Goal: Transaction & Acquisition: Purchase product/service

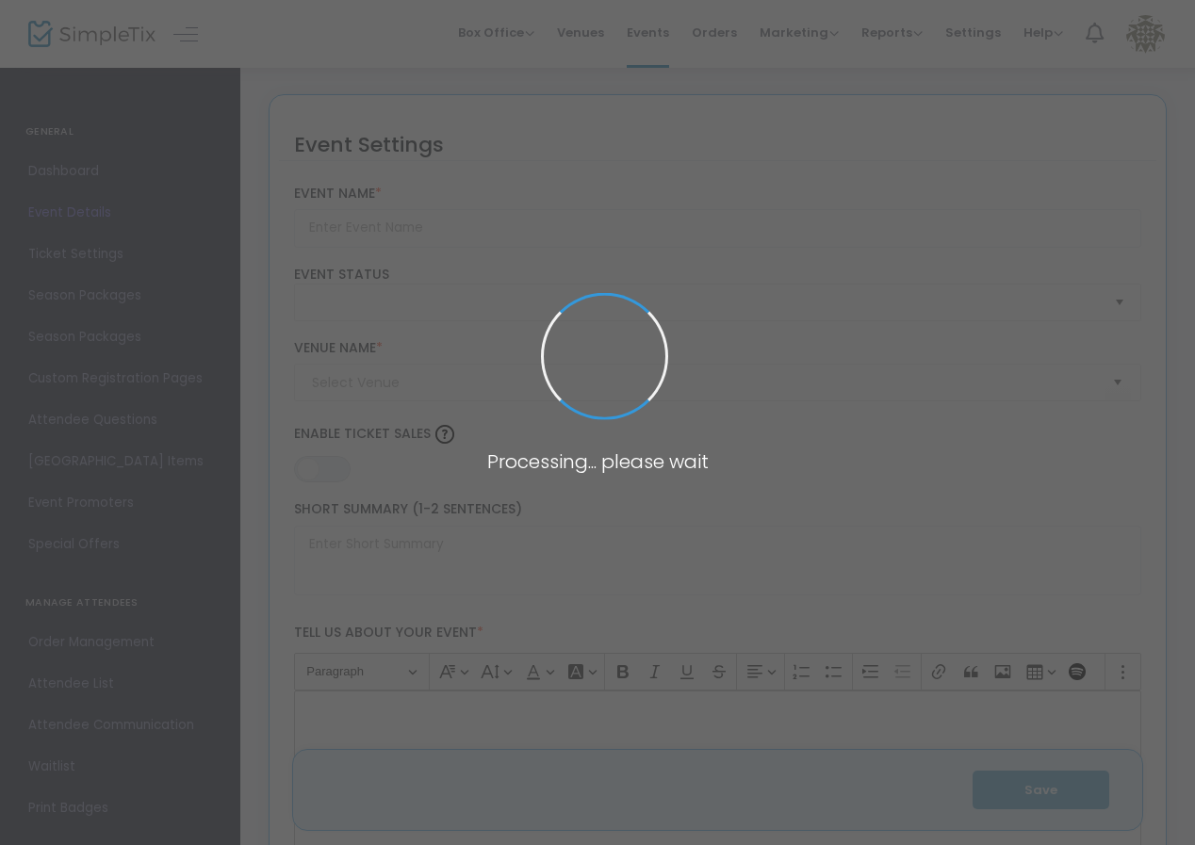
type input "ArtParty 2025 - Tickets"
type textarea "Join us to support the arts in [GEOGRAPHIC_DATA] for an evening of creativity a…"
type input "Buy Tickets"
type input "[GEOGRAPHIC_DATA]"
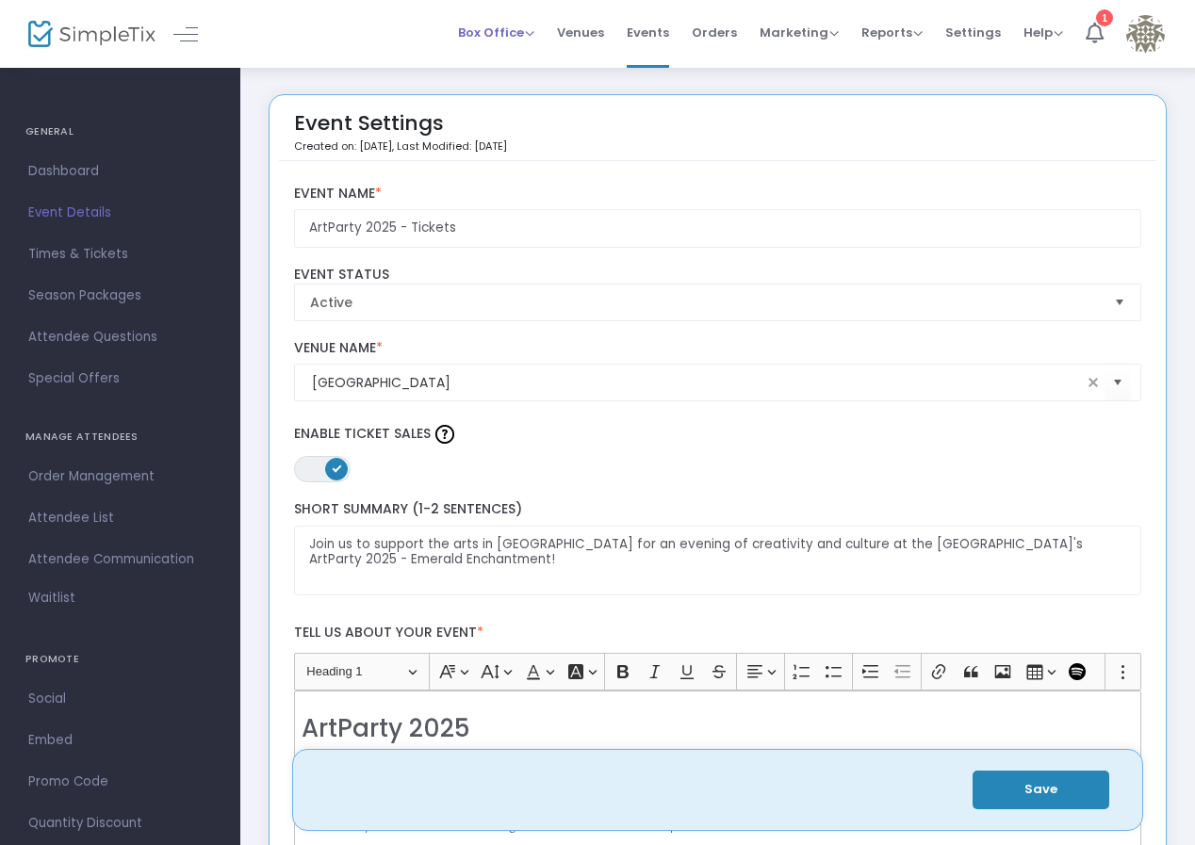
click at [485, 31] on span "Box Office" at bounding box center [496, 33] width 76 height 18
click at [496, 62] on li "Sell Tickets" at bounding box center [525, 63] width 135 height 37
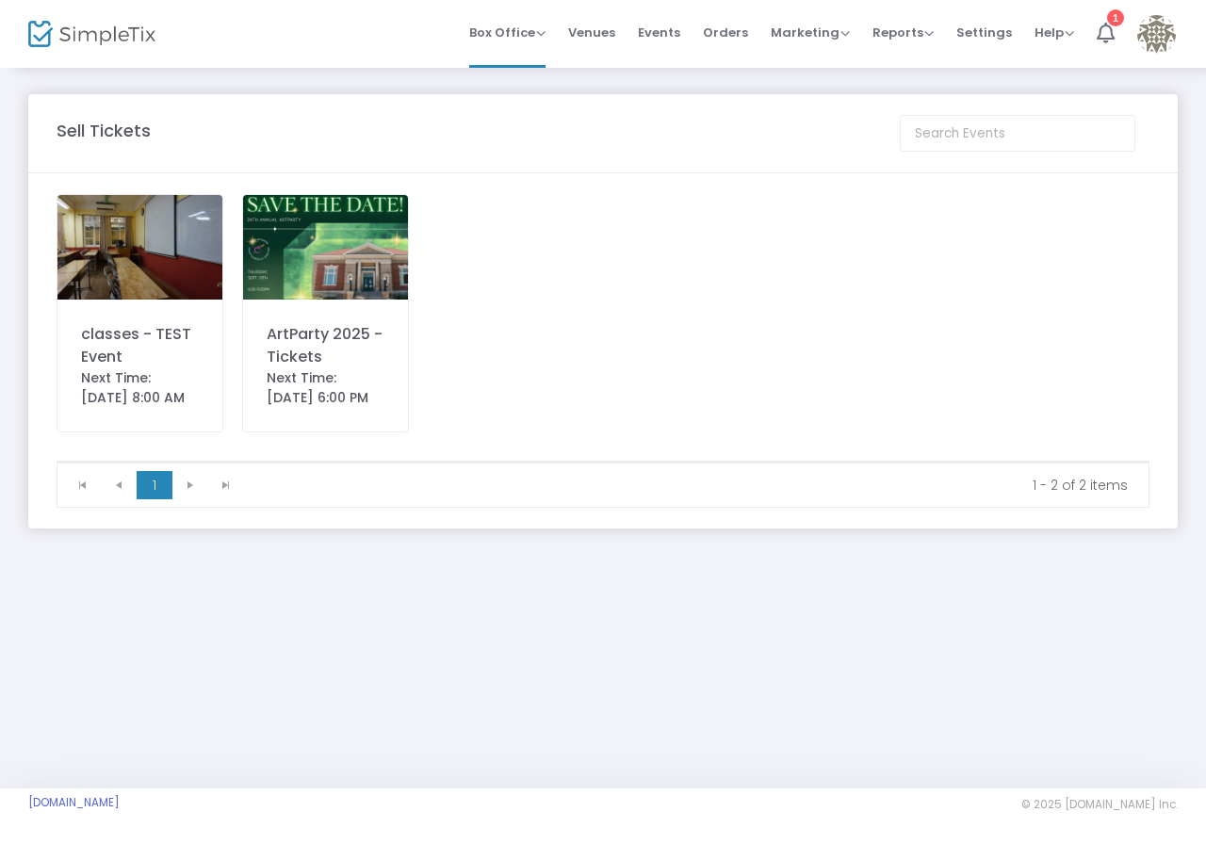
click at [374, 268] on img at bounding box center [325, 247] width 165 height 105
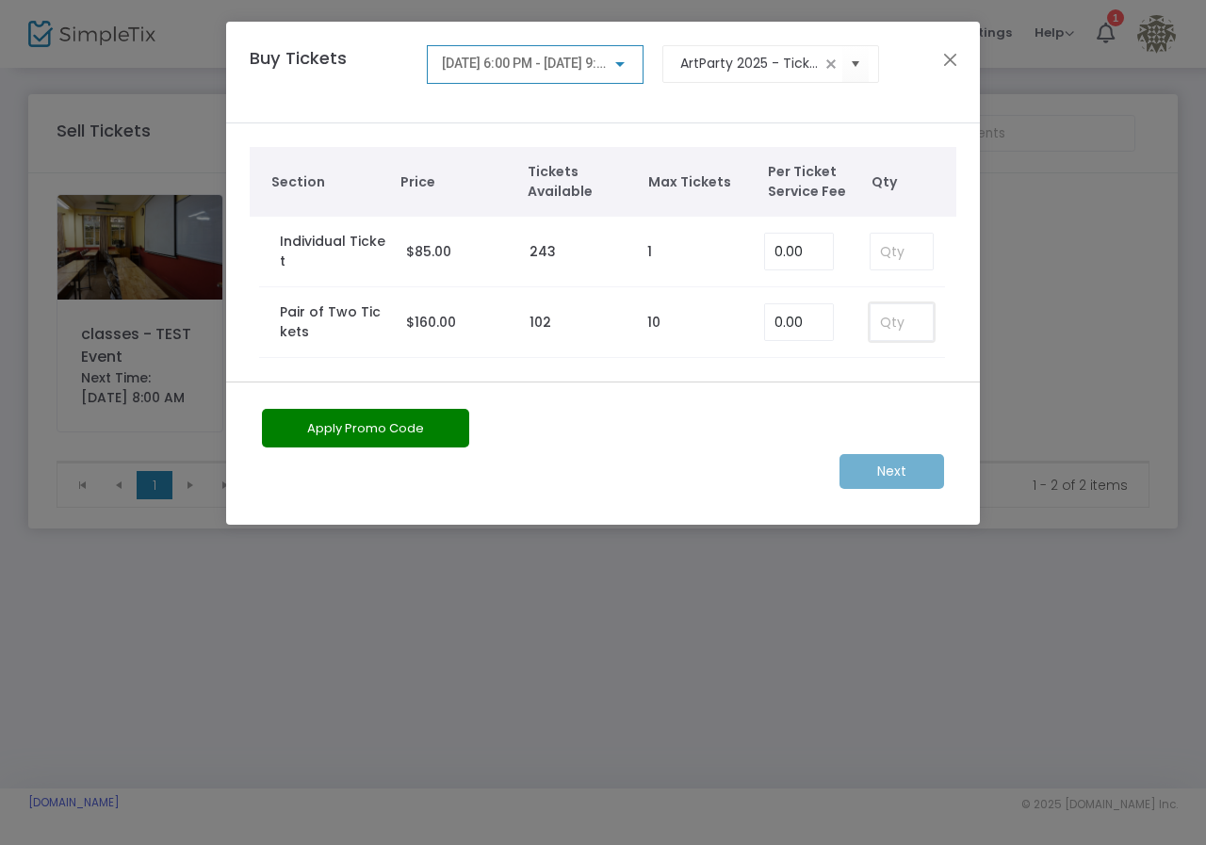
click at [886, 321] on input at bounding box center [902, 322] width 62 height 36
type input "1"
click at [914, 471] on m-button "Next" at bounding box center [891, 471] width 105 height 35
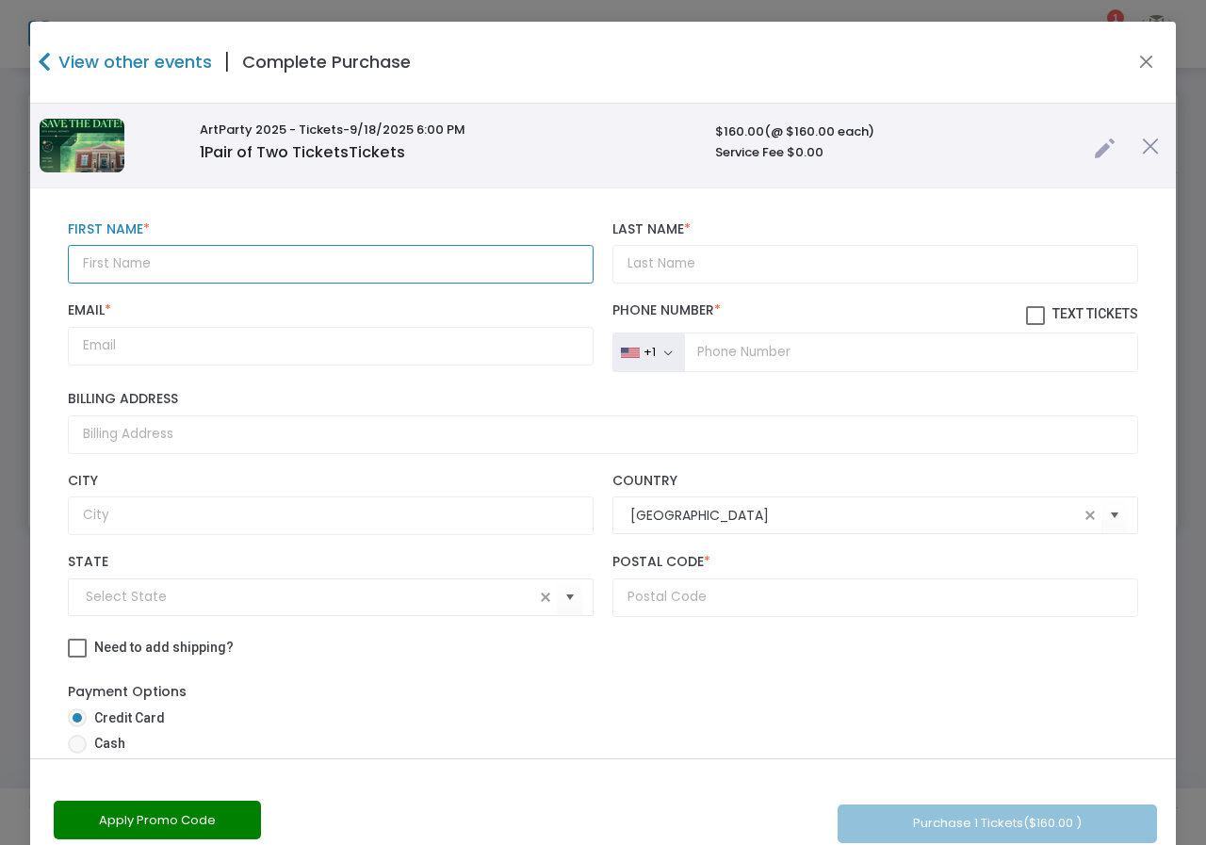
click at [220, 267] on input "text" at bounding box center [331, 264] width 526 height 39
type input "[PERSON_NAME]"
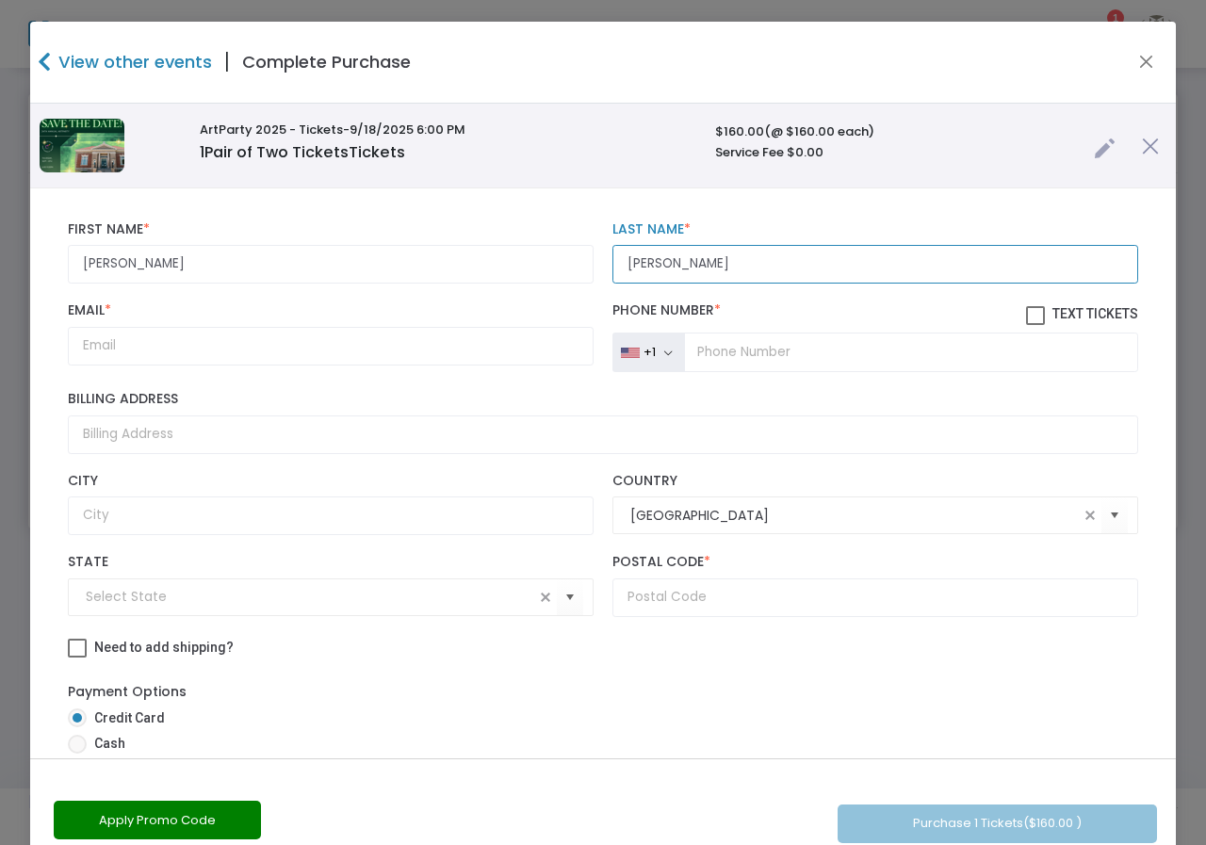
type input "[PERSON_NAME]"
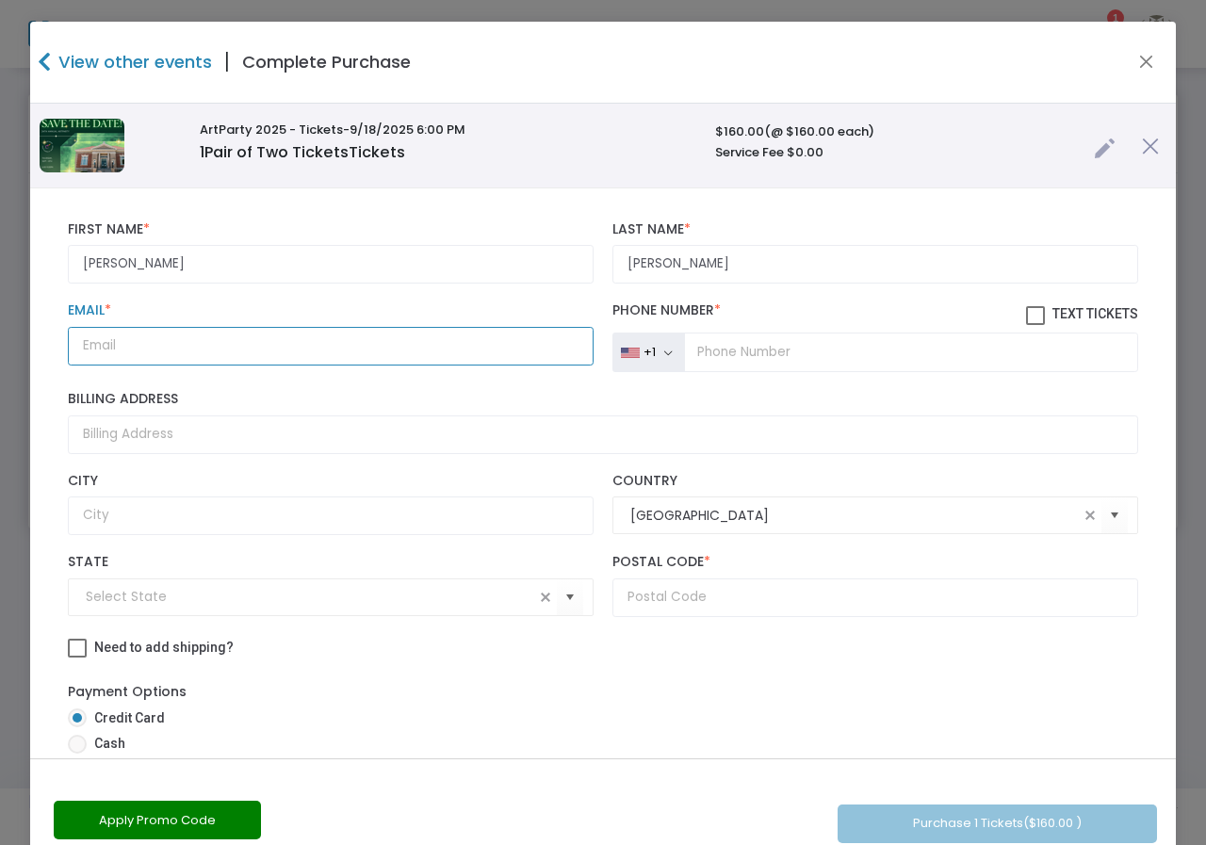
click at [178, 343] on input "Email *" at bounding box center [331, 346] width 526 height 39
type input "N"
type input "[EMAIL_ADDRESS][DOMAIN_NAME]"
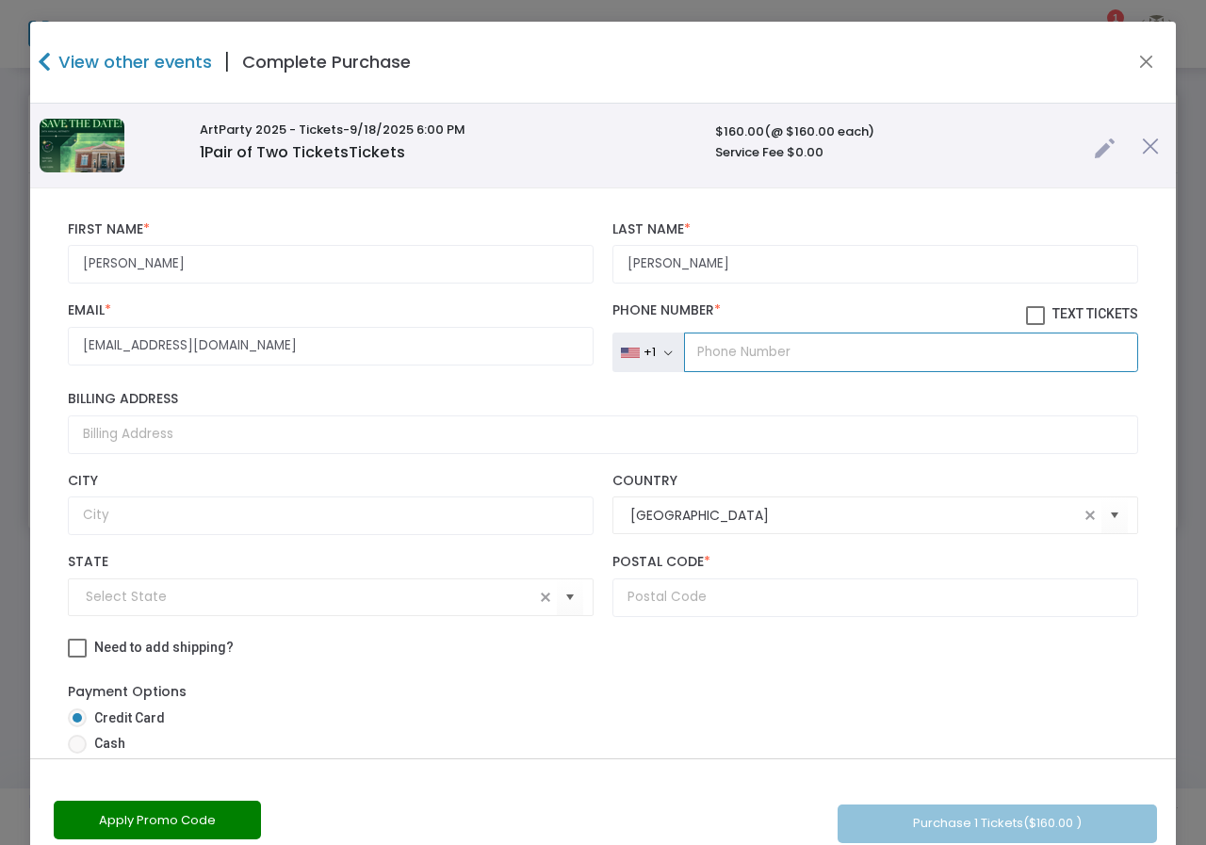
click at [709, 344] on input "tel" at bounding box center [911, 353] width 454 height 40
type input "[PHONE_NUMBER]"
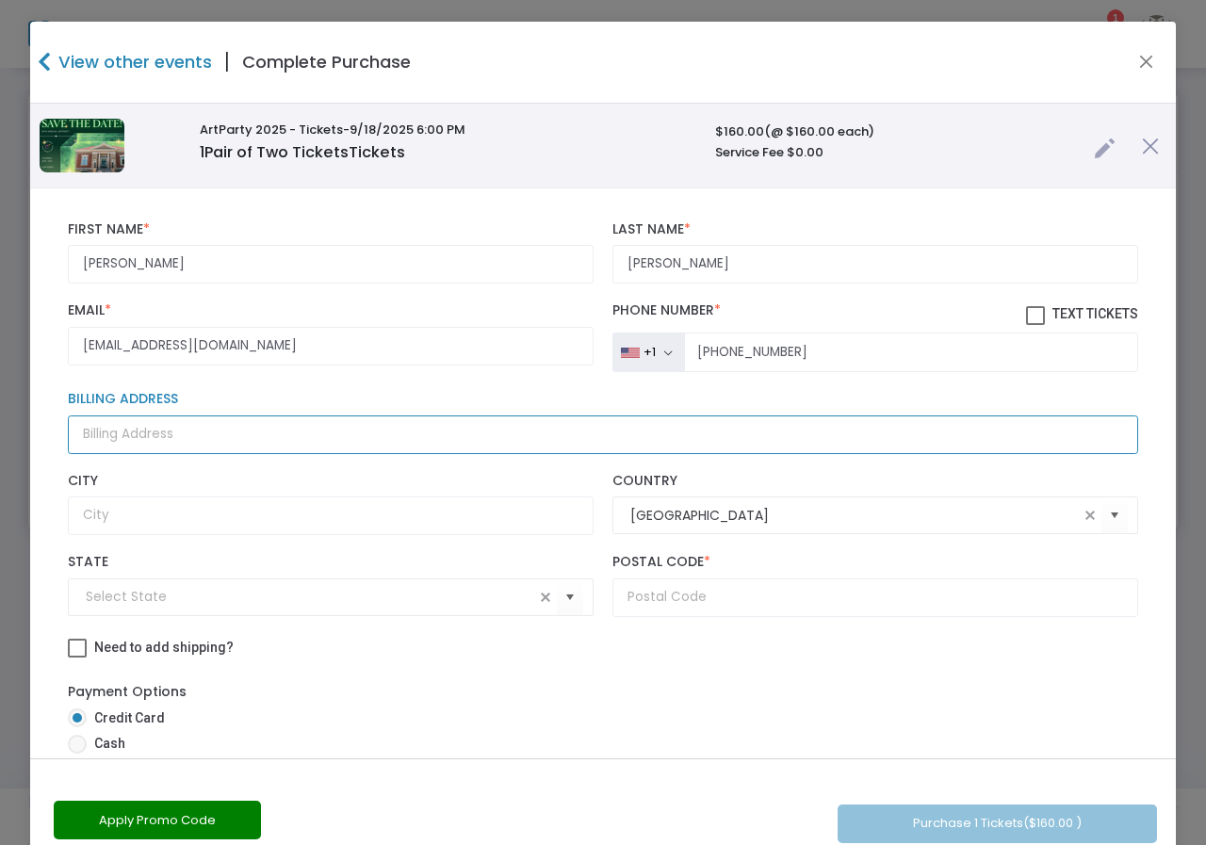
click at [195, 429] on input "Billing Address" at bounding box center [603, 434] width 1070 height 39
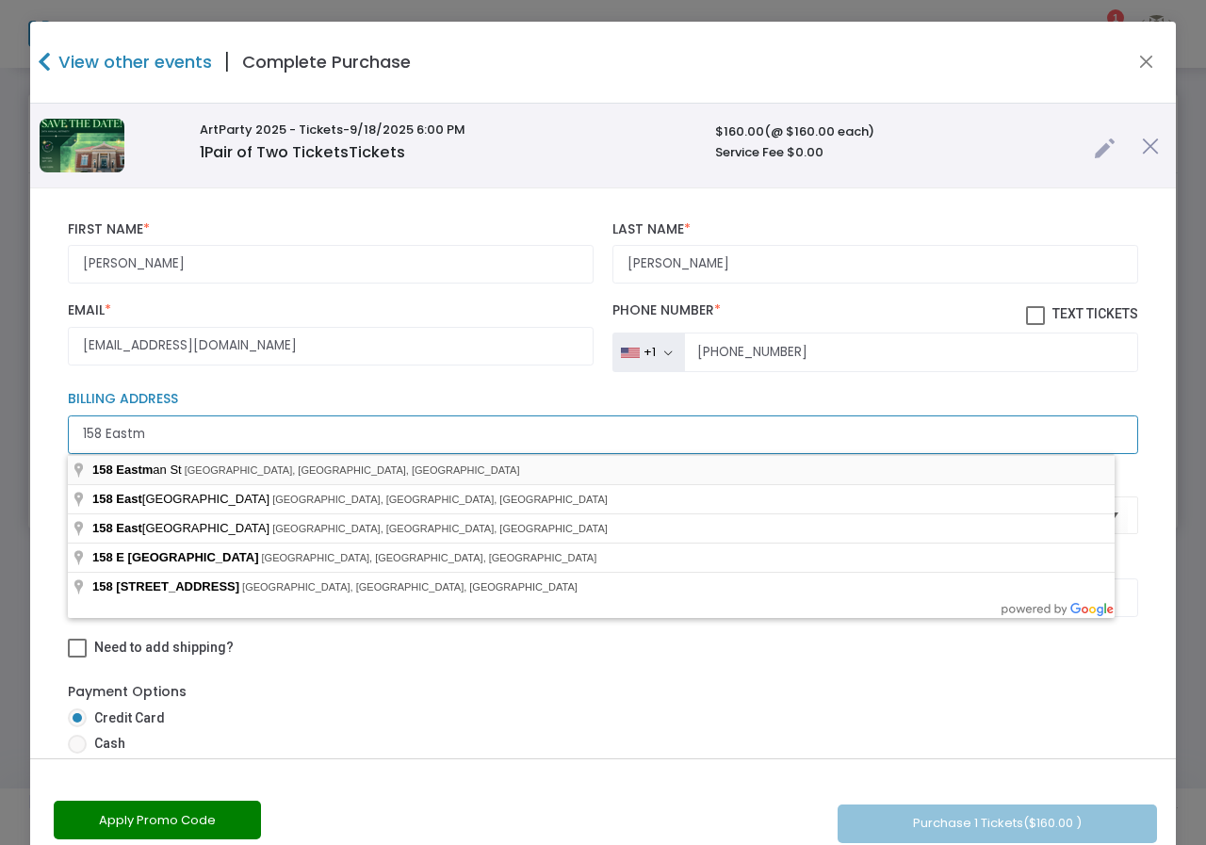
type input "158 Eastm"
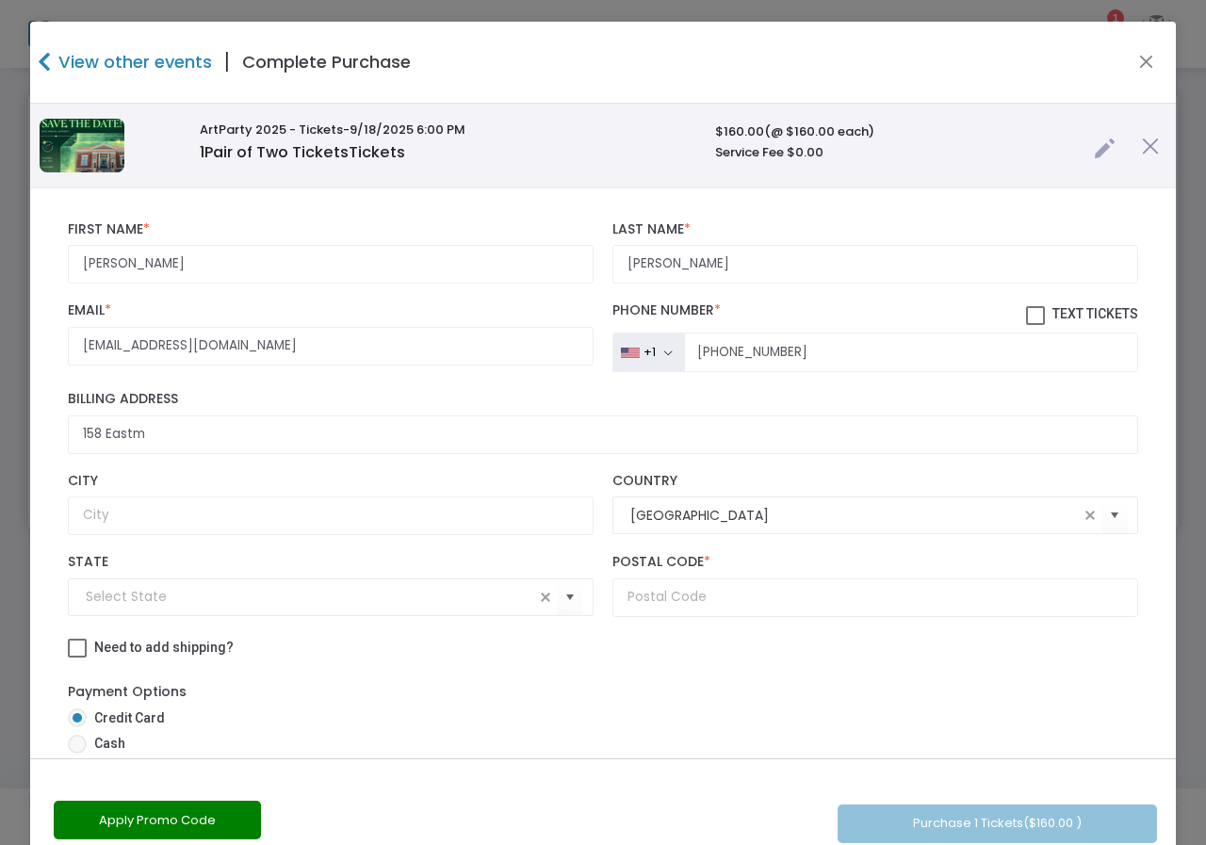
scroll to position [405, 0]
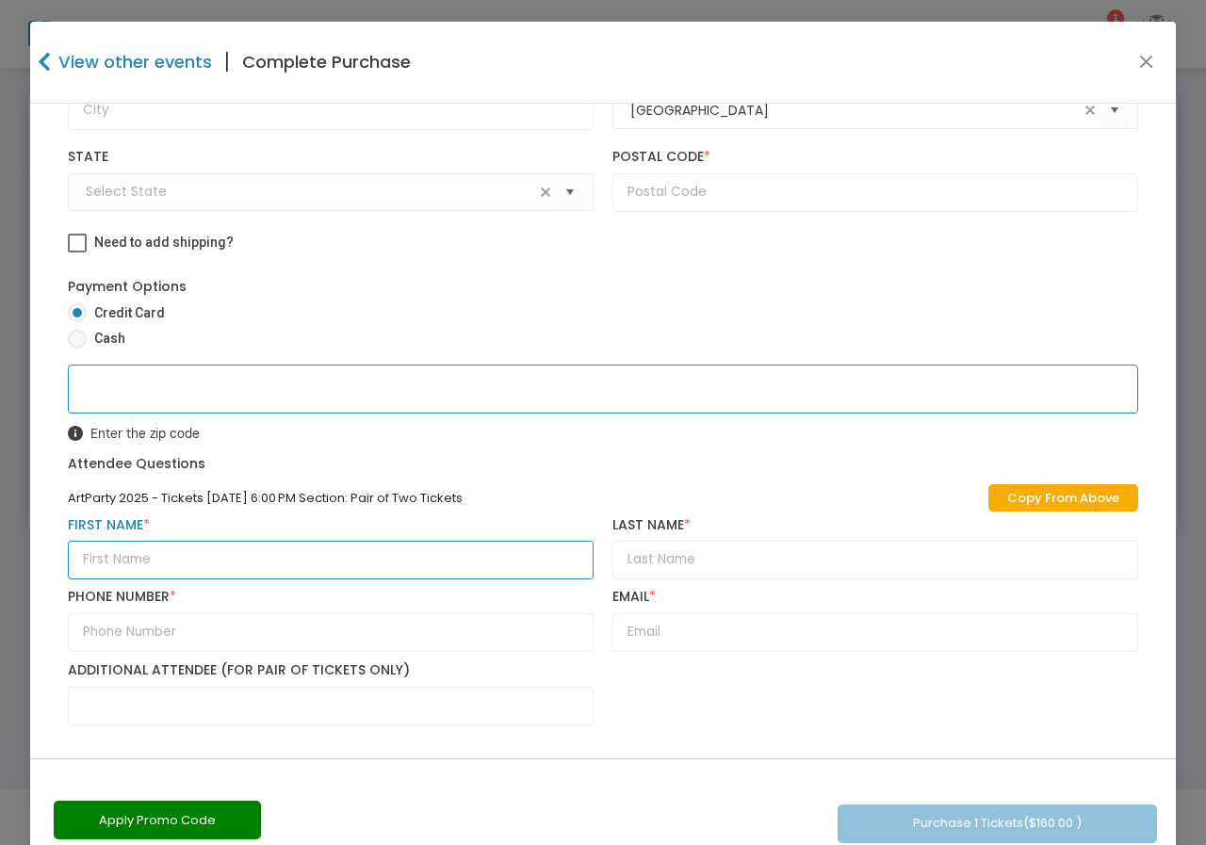
click at [130, 562] on input "text" at bounding box center [331, 560] width 526 height 39
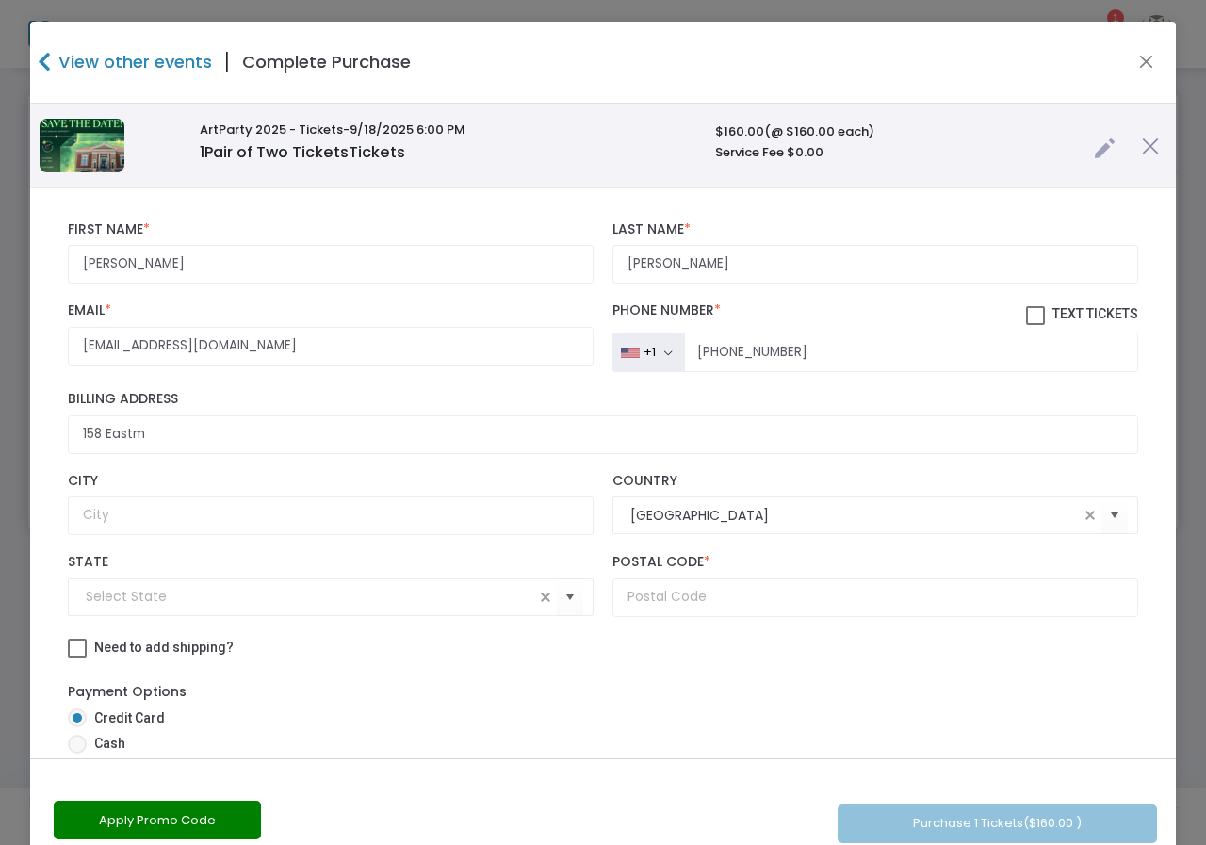
click at [353, 67] on h4 "Complete Purchase" at bounding box center [326, 61] width 169 height 25
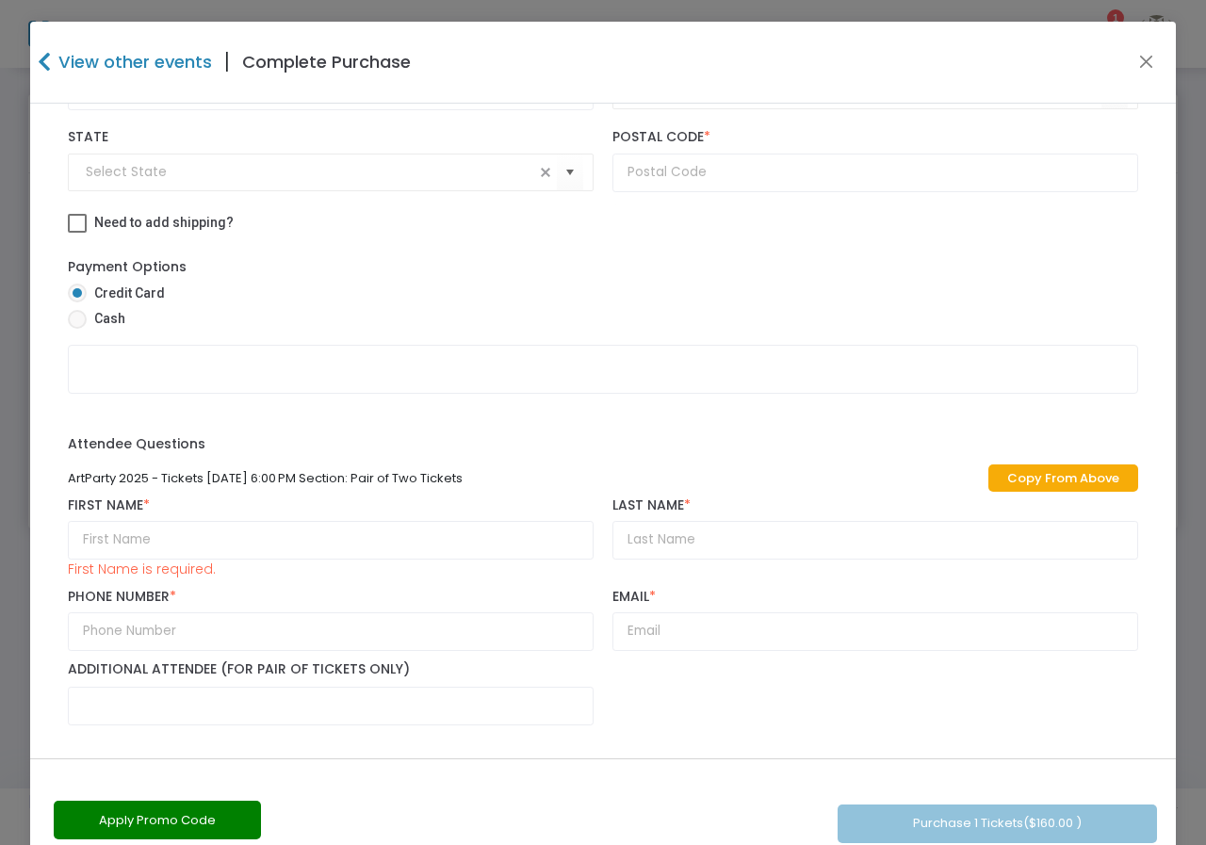
scroll to position [46, 0]
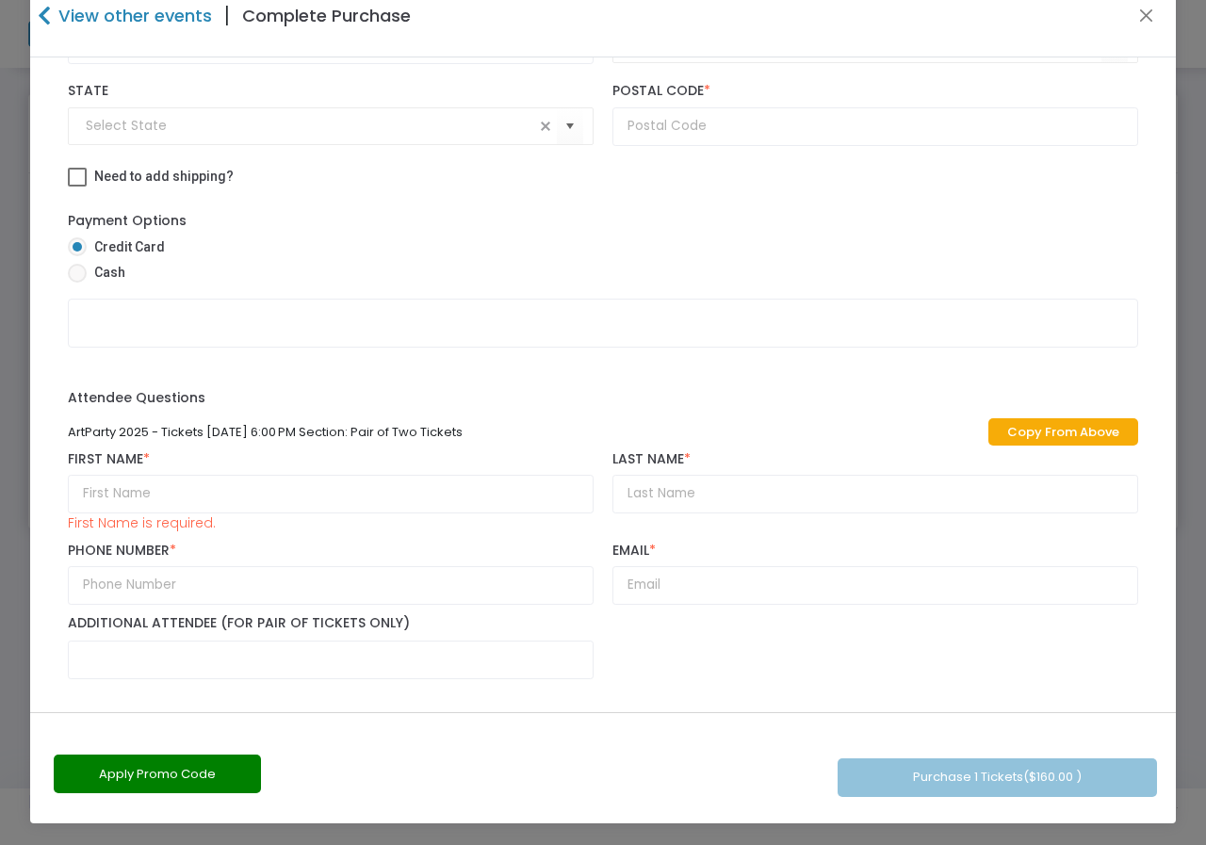
click at [890, 771] on div "Apply Promo Code Purchase 1 Tickets ($160.00 )" at bounding box center [603, 767] width 1146 height 111
click at [88, 487] on input "text" at bounding box center [331, 494] width 526 height 39
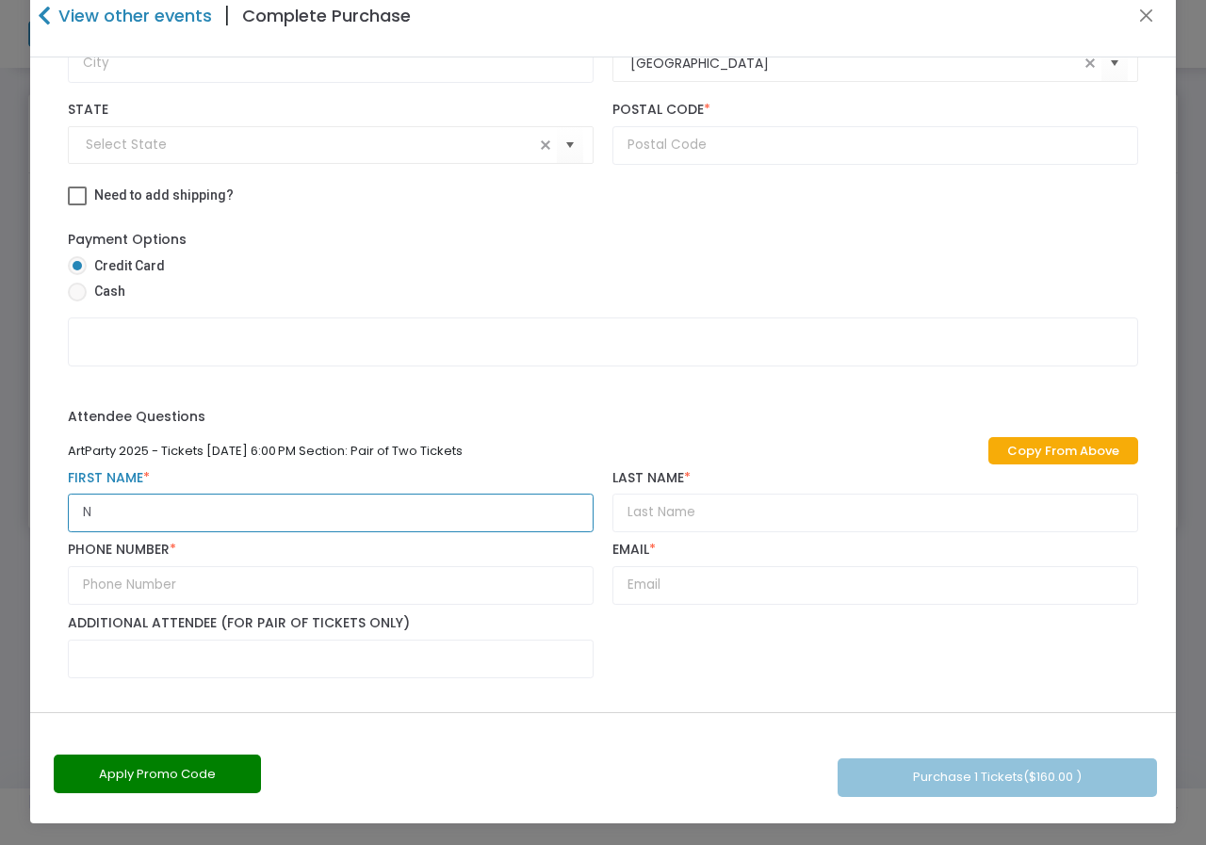
scroll to position [406, 0]
type input "[PERSON_NAME]"
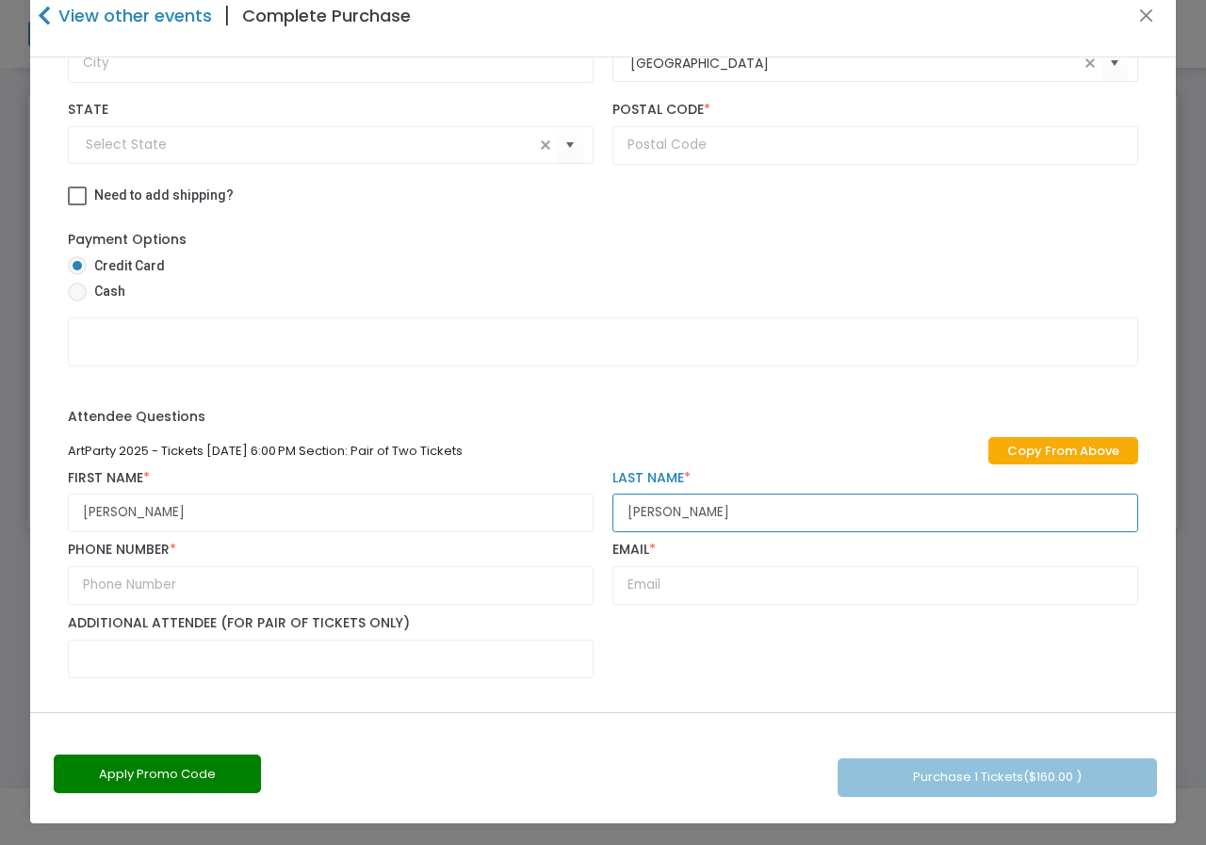
type input "[PERSON_NAME]"
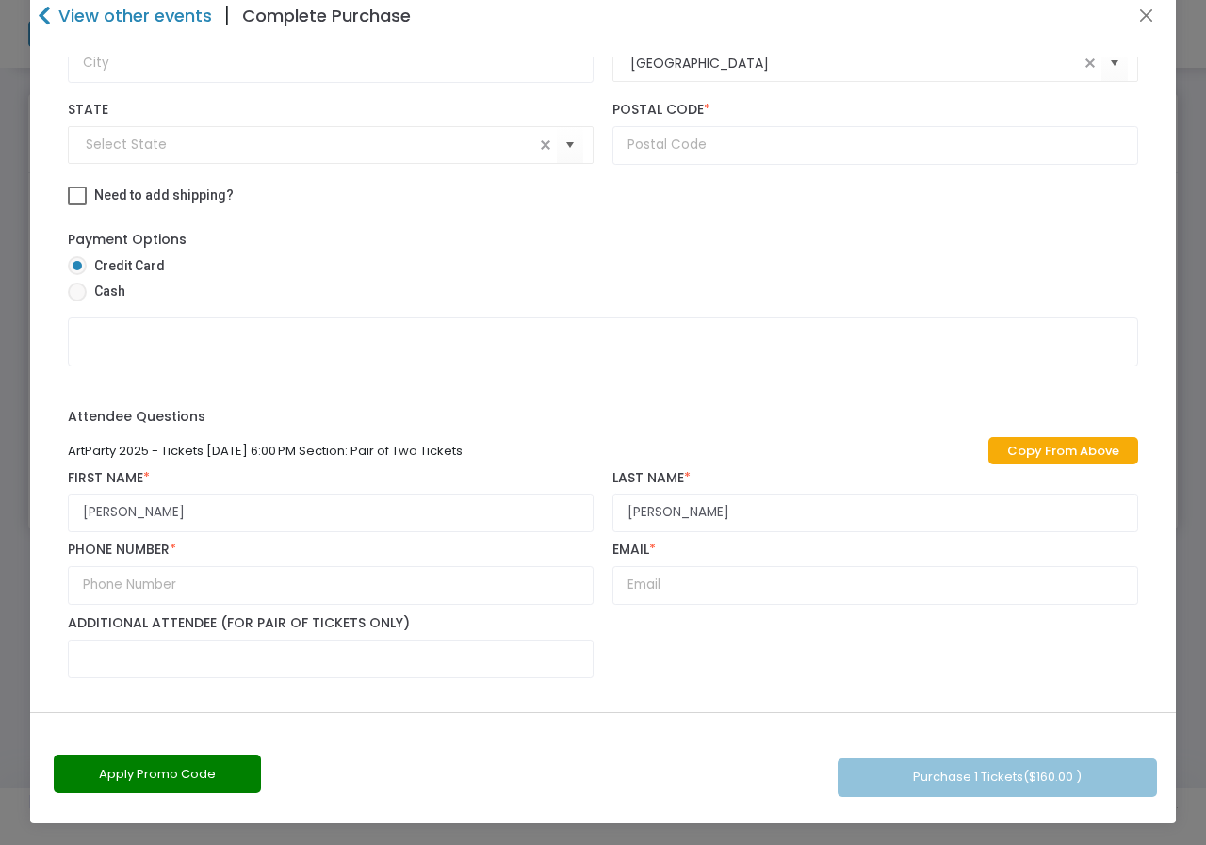
click at [922, 455] on div "ArtParty 2025 - Tickets [DATE] 6:00 PM Section: Pair of Two Tickets Copy From A…" at bounding box center [602, 451] width 1089 height 19
click at [930, 785] on div "Apply Promo Code Purchase 1 Tickets ($160.00 )" at bounding box center [603, 767] width 1146 height 111
click at [163, 519] on input "[PERSON_NAME]" at bounding box center [331, 513] width 526 height 39
click at [196, 599] on input "text" at bounding box center [331, 585] width 526 height 39
click at [322, 583] on input "[PHONE_NUMBER]" at bounding box center [331, 585] width 526 height 39
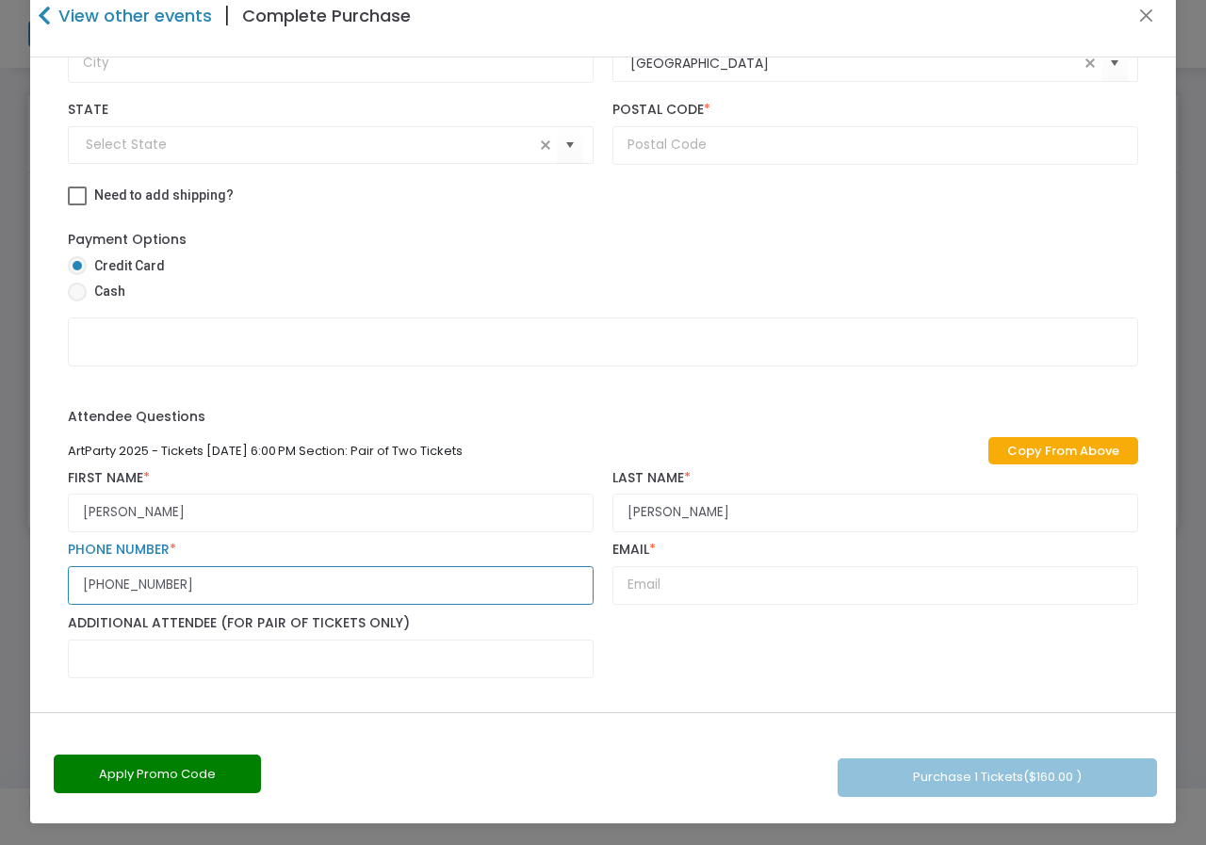
type input "[PHONE_NUMBER]"
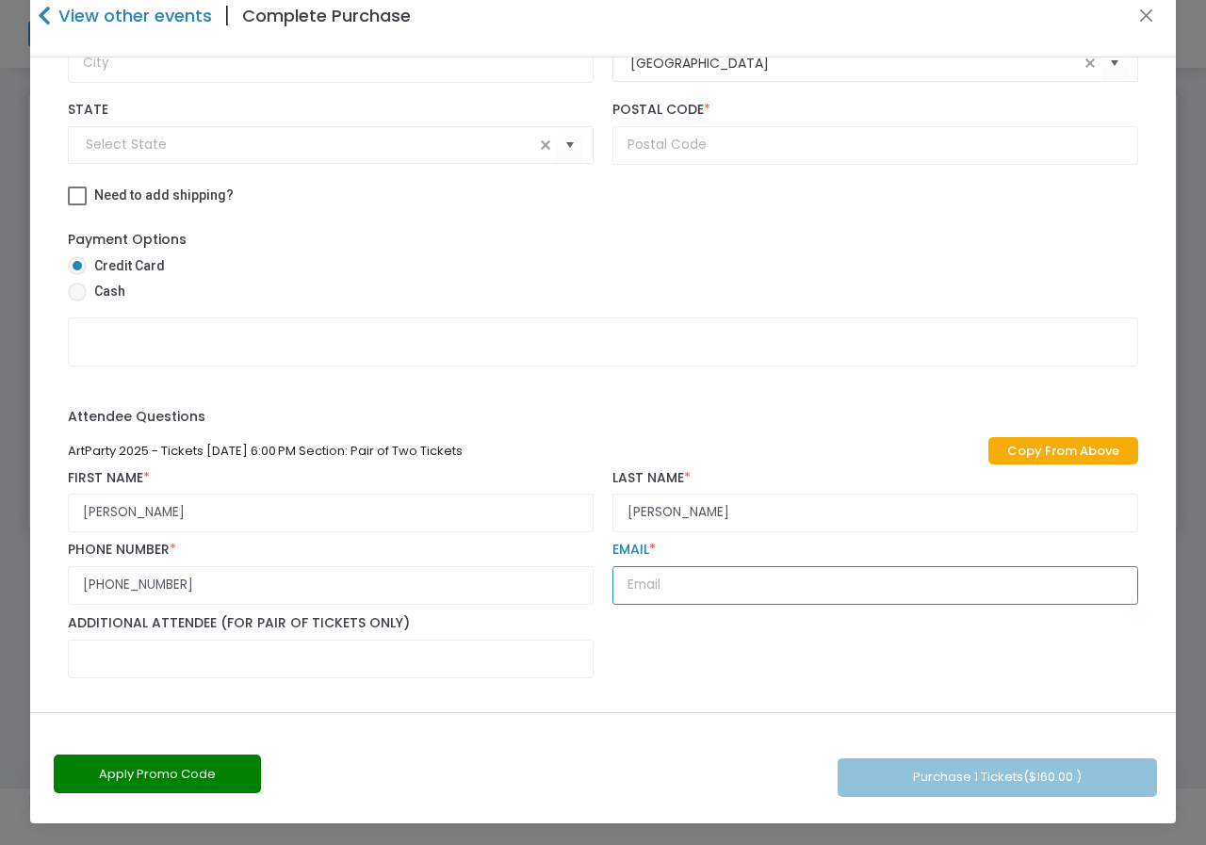
click at [629, 583] on input "text" at bounding box center [875, 585] width 526 height 39
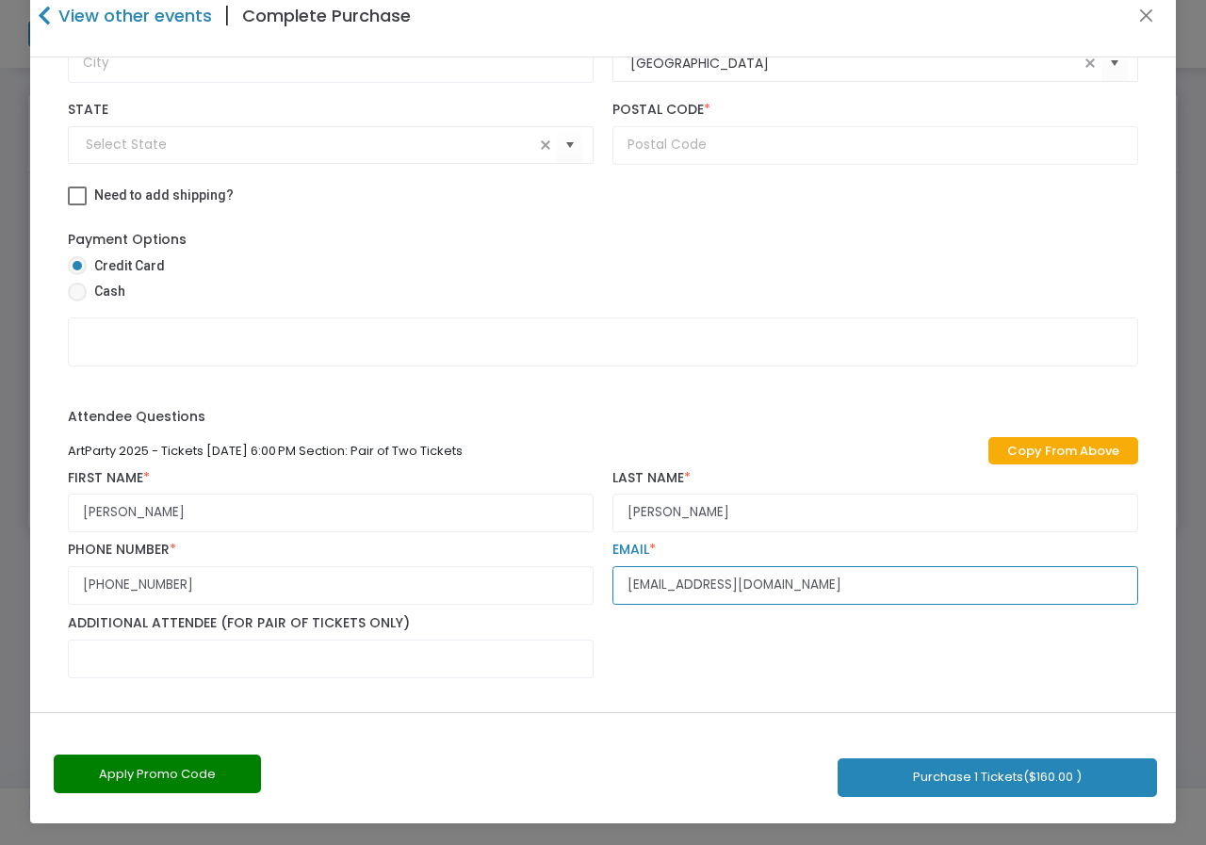
type input "[EMAIL_ADDRESS][DOMAIN_NAME]"
click at [920, 657] on div "ArtParty 2025 - Tickets [DATE] 6:00 PM Section: Pair of Two Tickets Copy From A…" at bounding box center [602, 559] width 1089 height 255
